Goal: Transaction & Acquisition: Purchase product/service

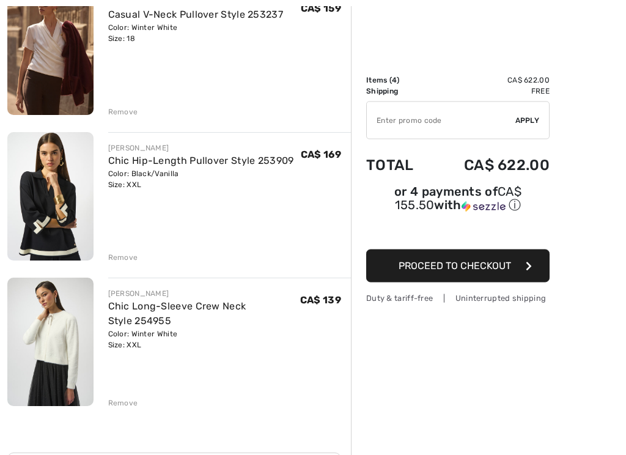
scroll to position [374, 0]
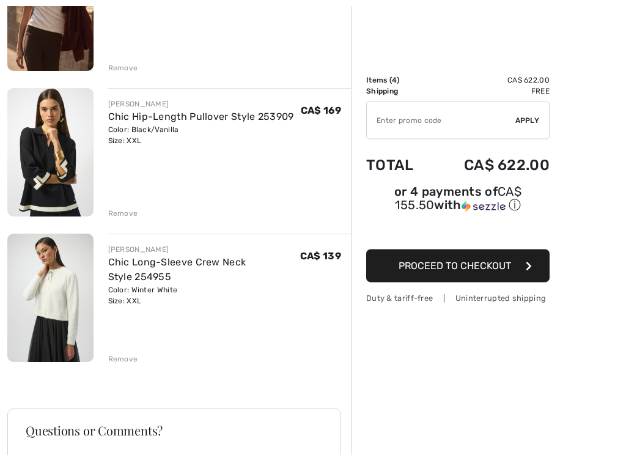
click at [123, 359] on div "Remove" at bounding box center [123, 359] width 30 height 11
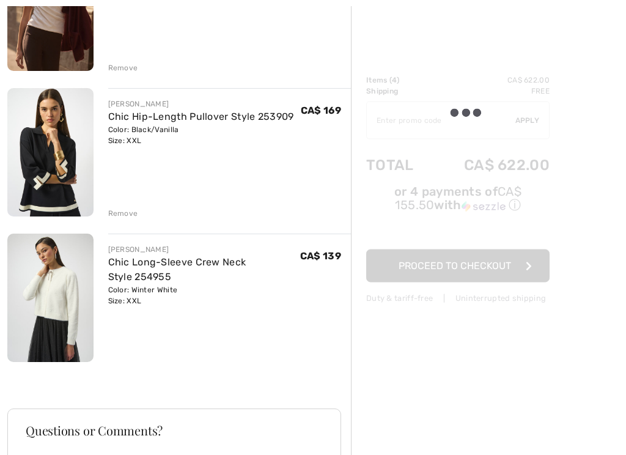
scroll to position [375, 0]
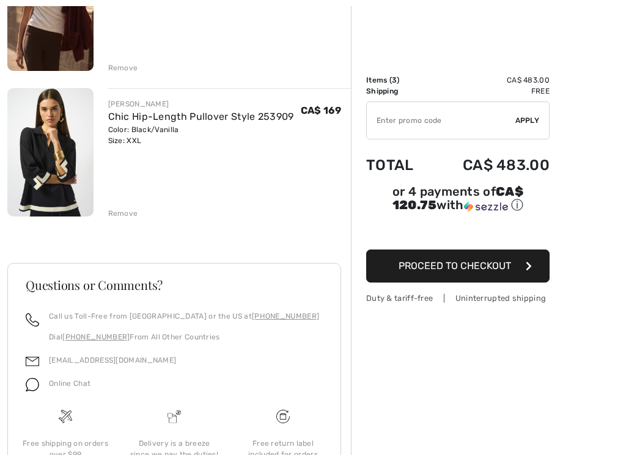
click at [115, 216] on div "Remove" at bounding box center [123, 213] width 30 height 11
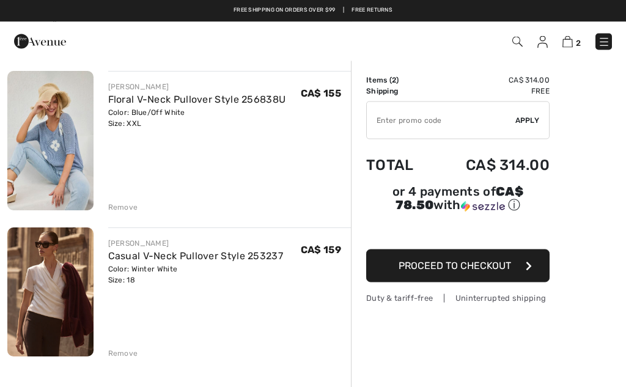
scroll to position [0, 0]
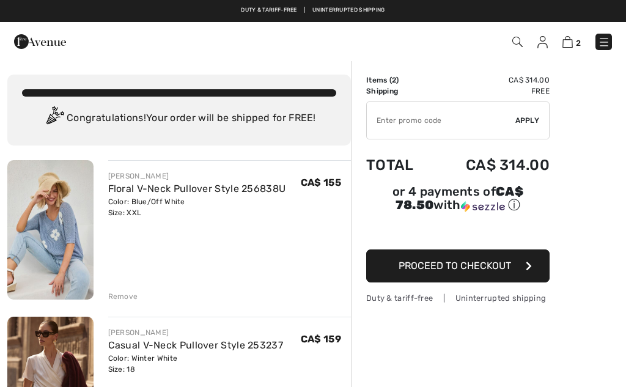
click at [116, 298] on div "Remove" at bounding box center [123, 296] width 30 height 11
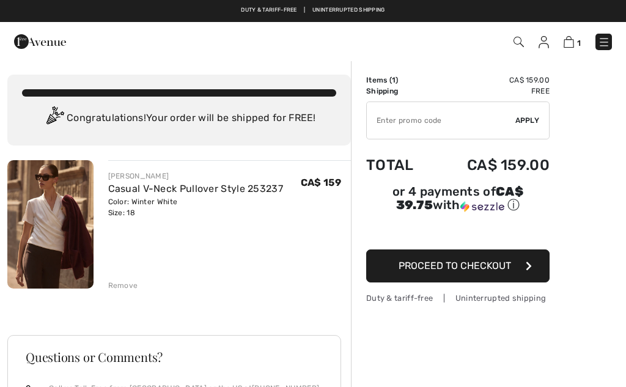
click at [120, 280] on div "Remove" at bounding box center [123, 285] width 30 height 11
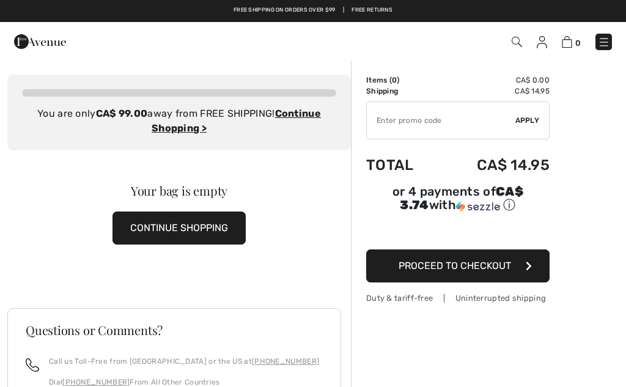
click at [609, 43] on img at bounding box center [604, 42] width 12 height 12
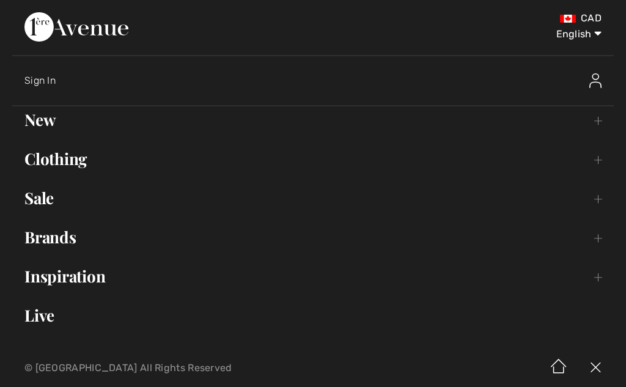
click at [65, 160] on link "Clothing Toggle submenu" at bounding box center [312, 158] width 601 height 27
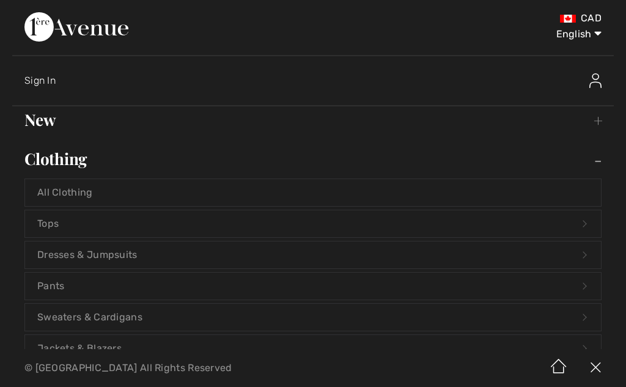
click at [59, 200] on link "All Clothing" at bounding box center [313, 192] width 576 height 27
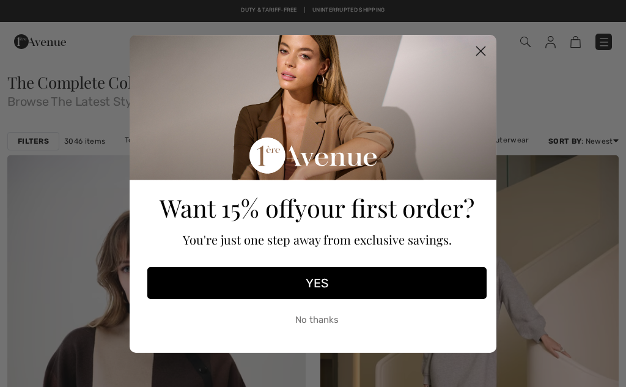
checkbox input "true"
click at [489, 48] on circle "Close dialog" at bounding box center [480, 50] width 20 height 20
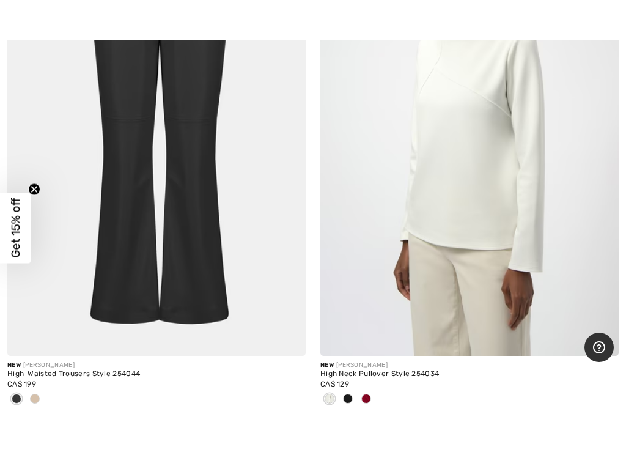
scroll to position [1788, 0]
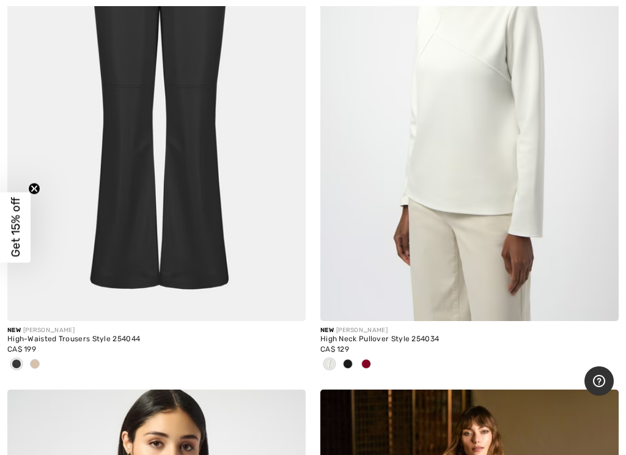
click at [37, 363] on span at bounding box center [35, 364] width 10 height 10
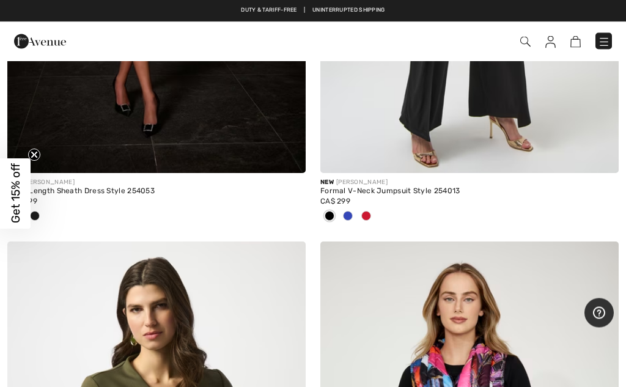
scroll to position [10908, 0]
